Goal: Navigation & Orientation: Find specific page/section

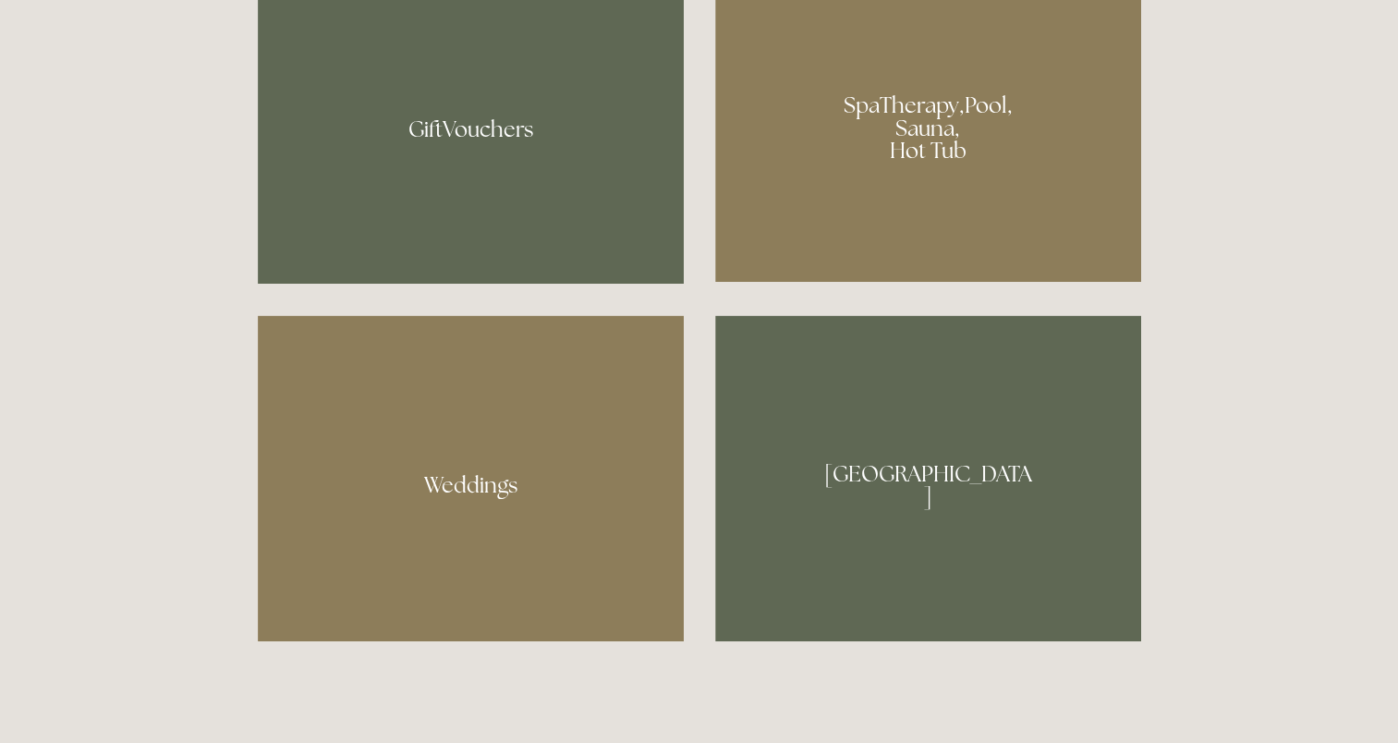
scroll to position [1109, 0]
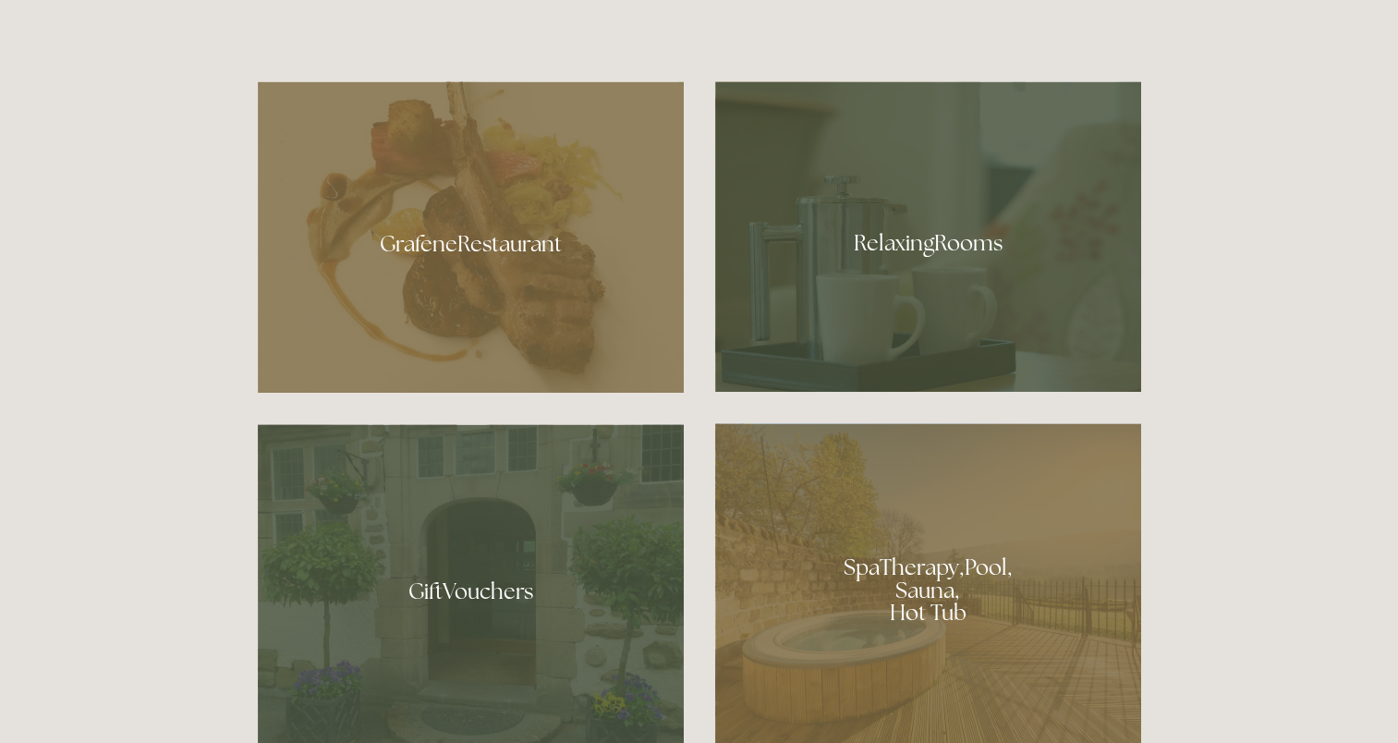
click at [447, 250] on div at bounding box center [471, 236] width 426 height 311
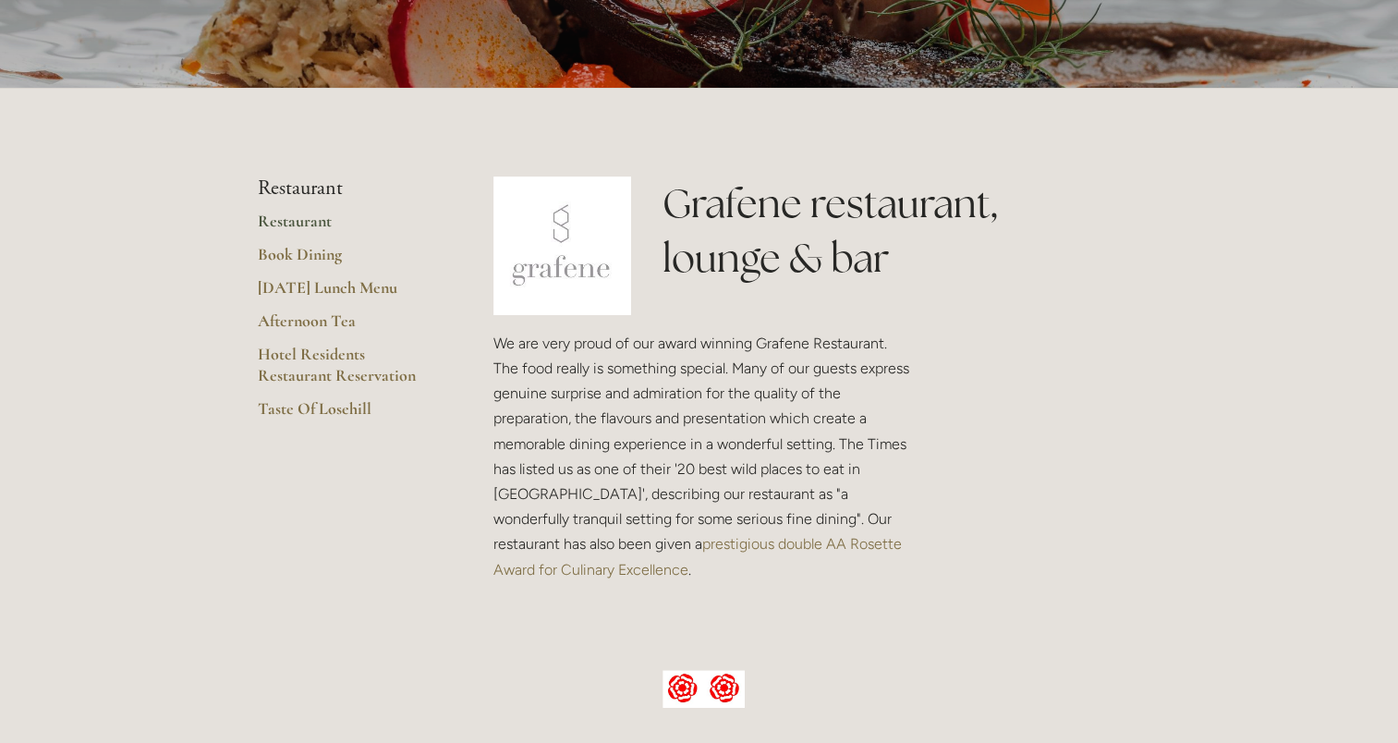
scroll to position [370, 0]
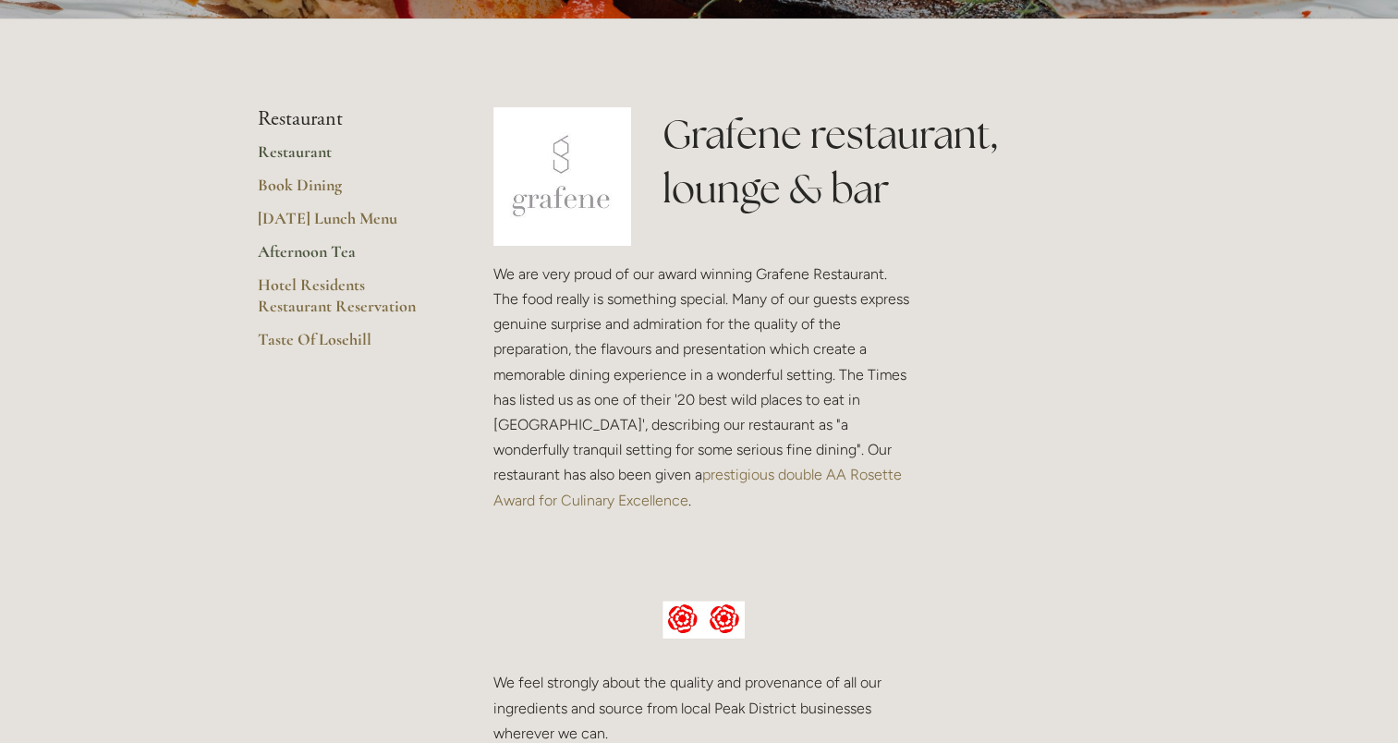
click at [317, 251] on link "Afternoon Tea" at bounding box center [346, 257] width 177 height 33
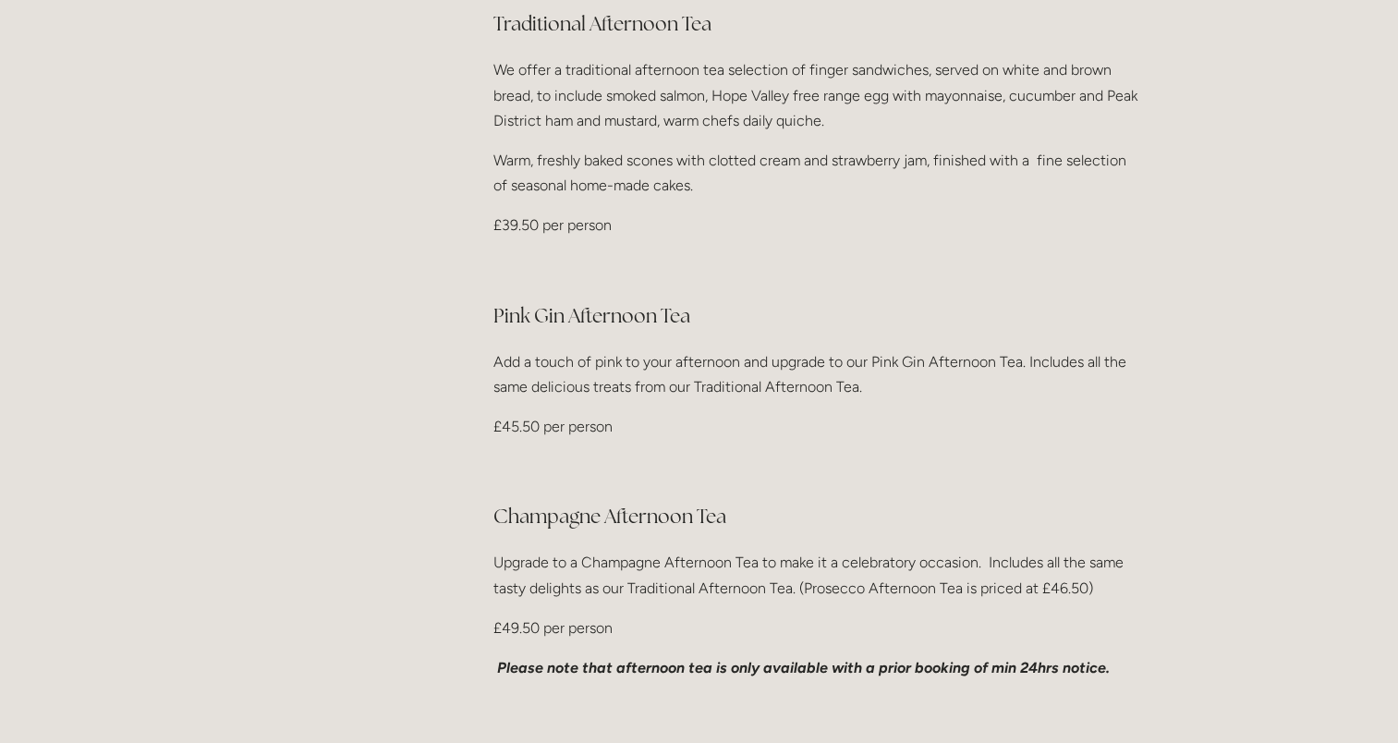
scroll to position [370, 0]
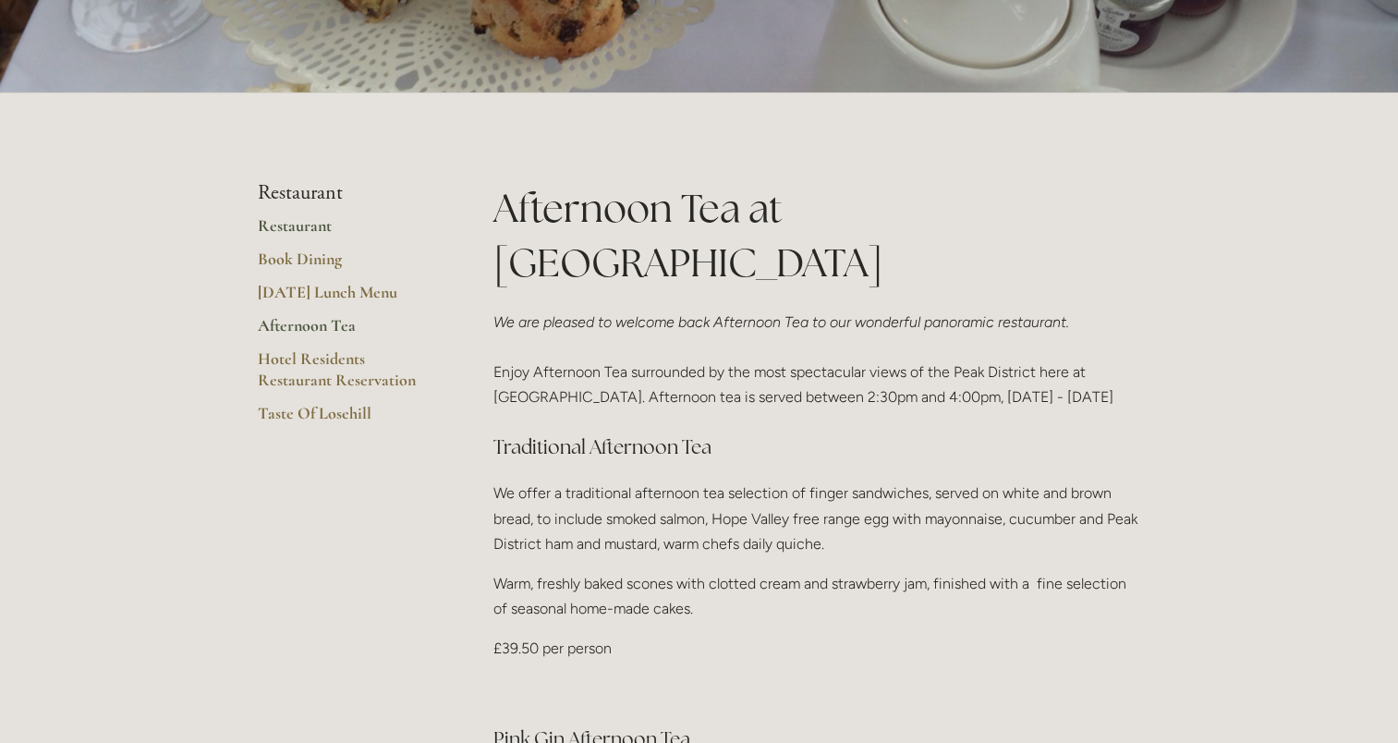
click at [274, 225] on link "Restaurant" at bounding box center [346, 231] width 177 height 33
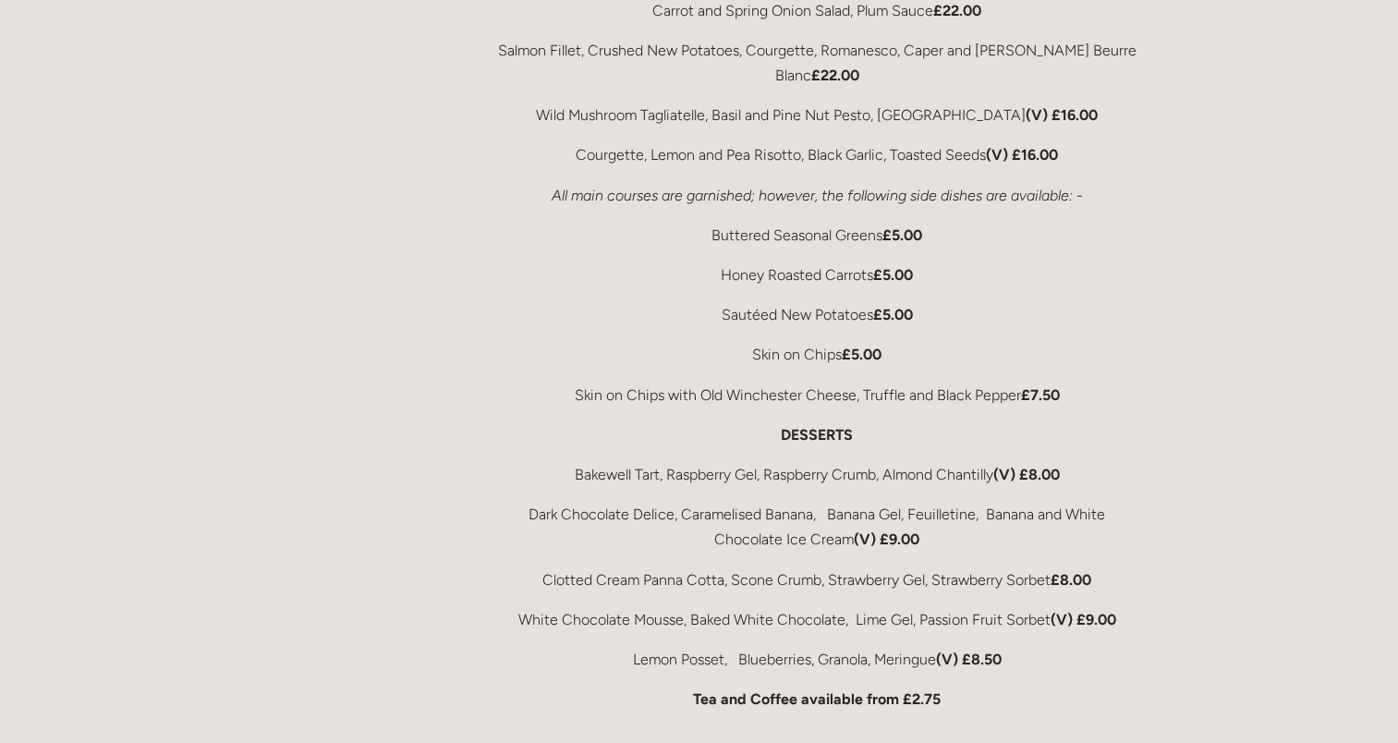
scroll to position [3696, 0]
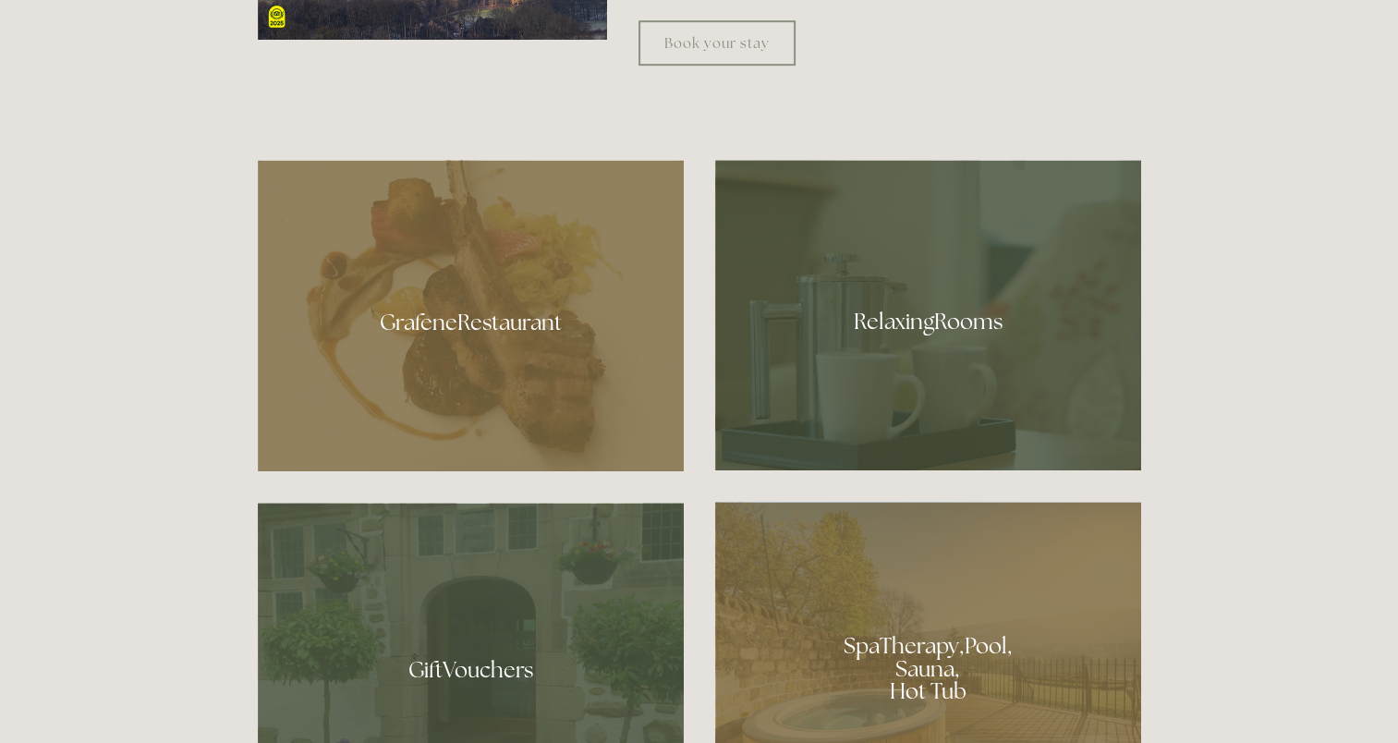
scroll to position [1109, 0]
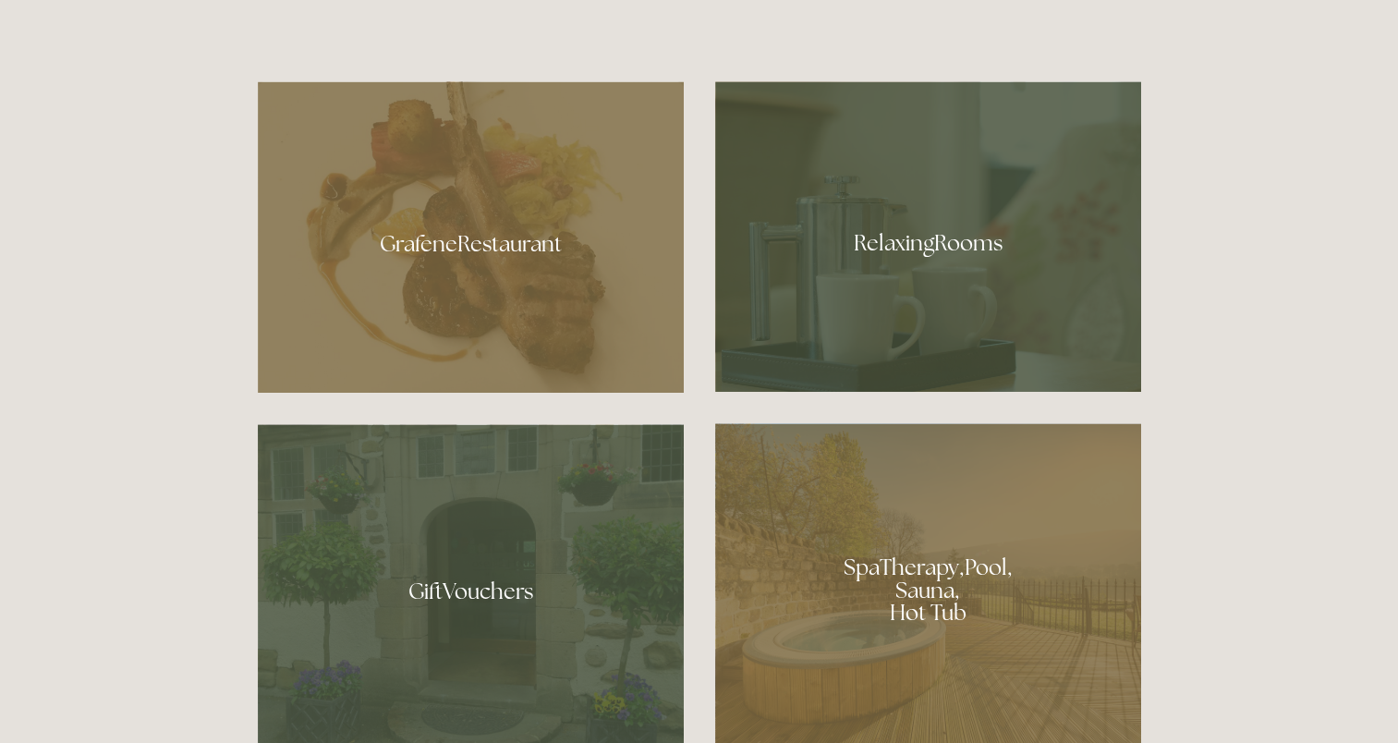
click at [487, 247] on div at bounding box center [471, 236] width 426 height 311
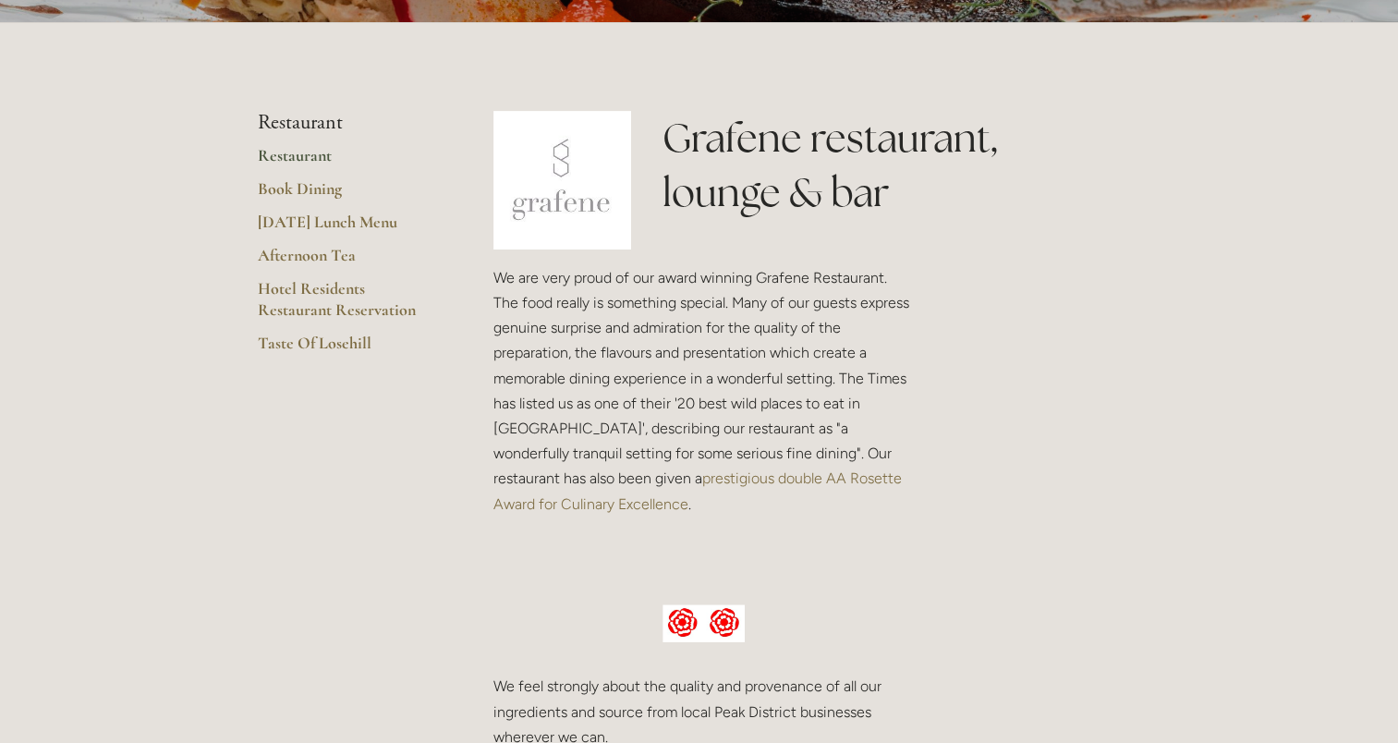
scroll to position [370, 0]
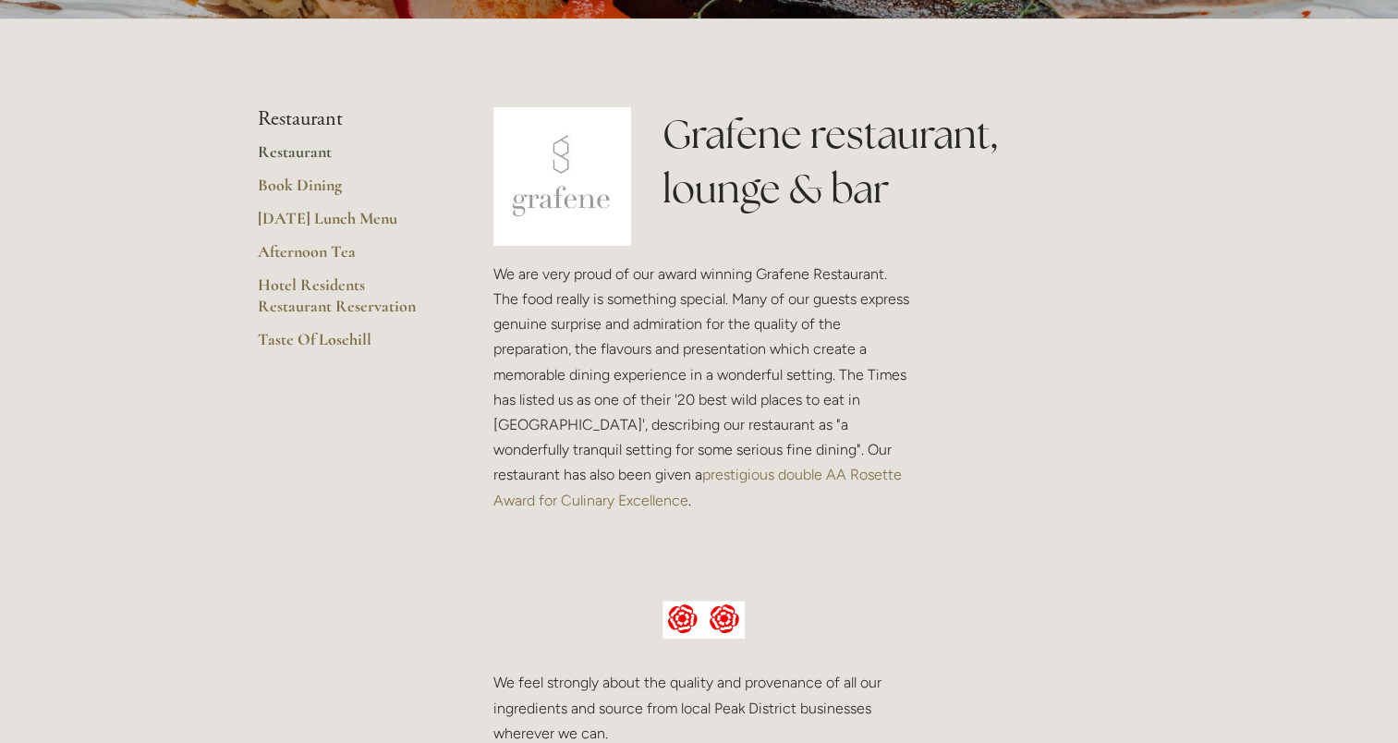
click at [280, 150] on link "Restaurant" at bounding box center [346, 157] width 177 height 33
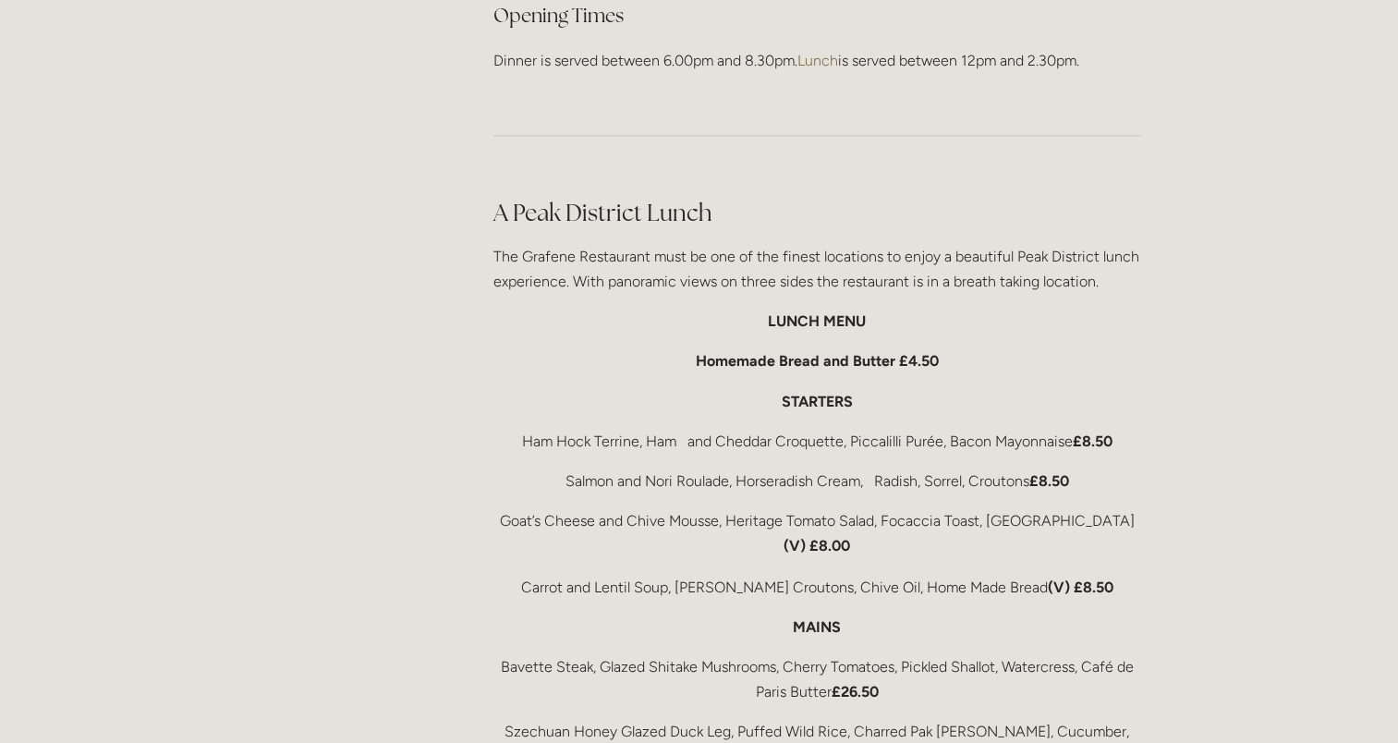
scroll to position [2957, 0]
